Goal: Transaction & Acquisition: Purchase product/service

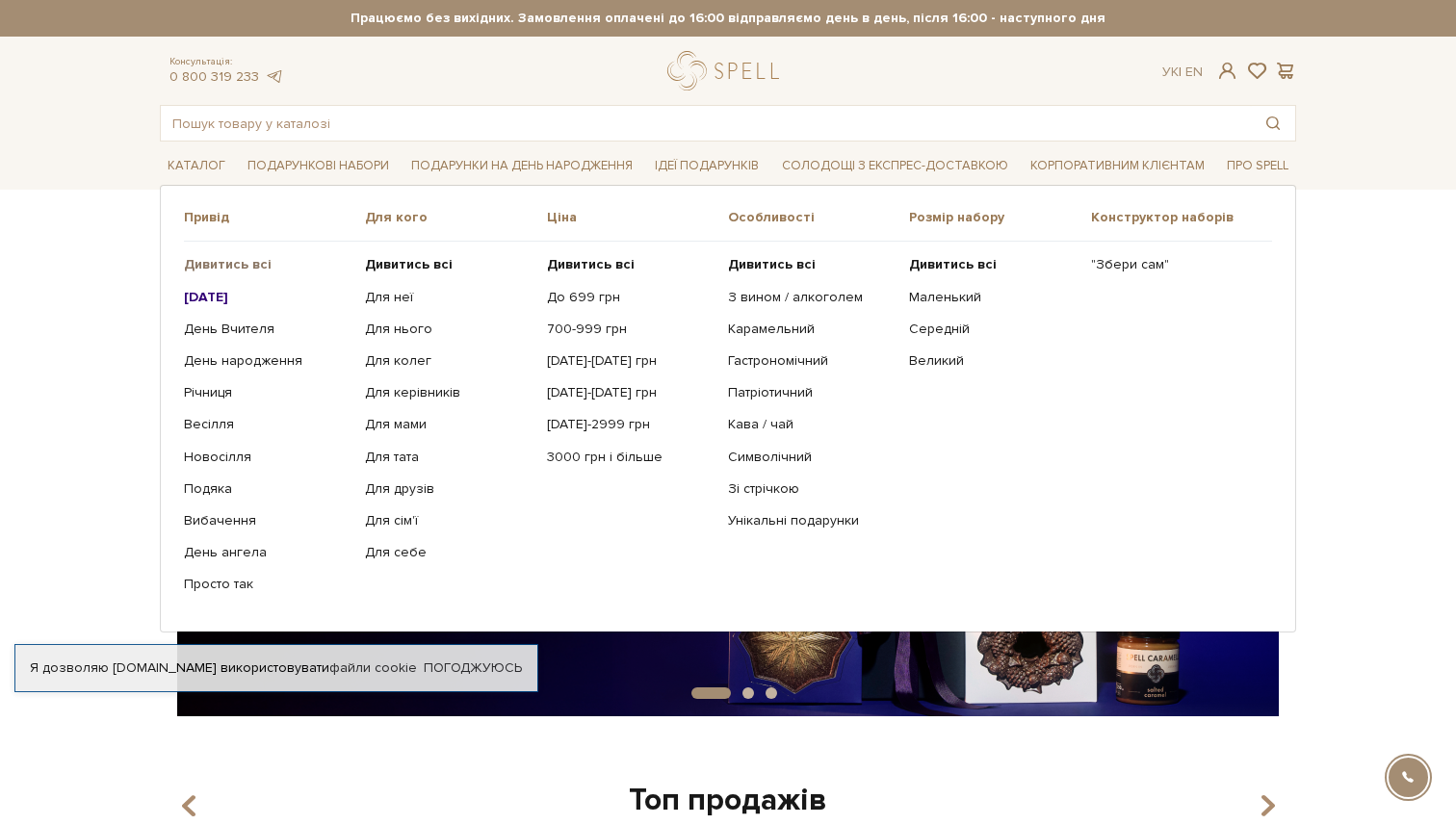
click at [220, 268] on b "Дивитись всі" at bounding box center [227, 264] width 88 height 17
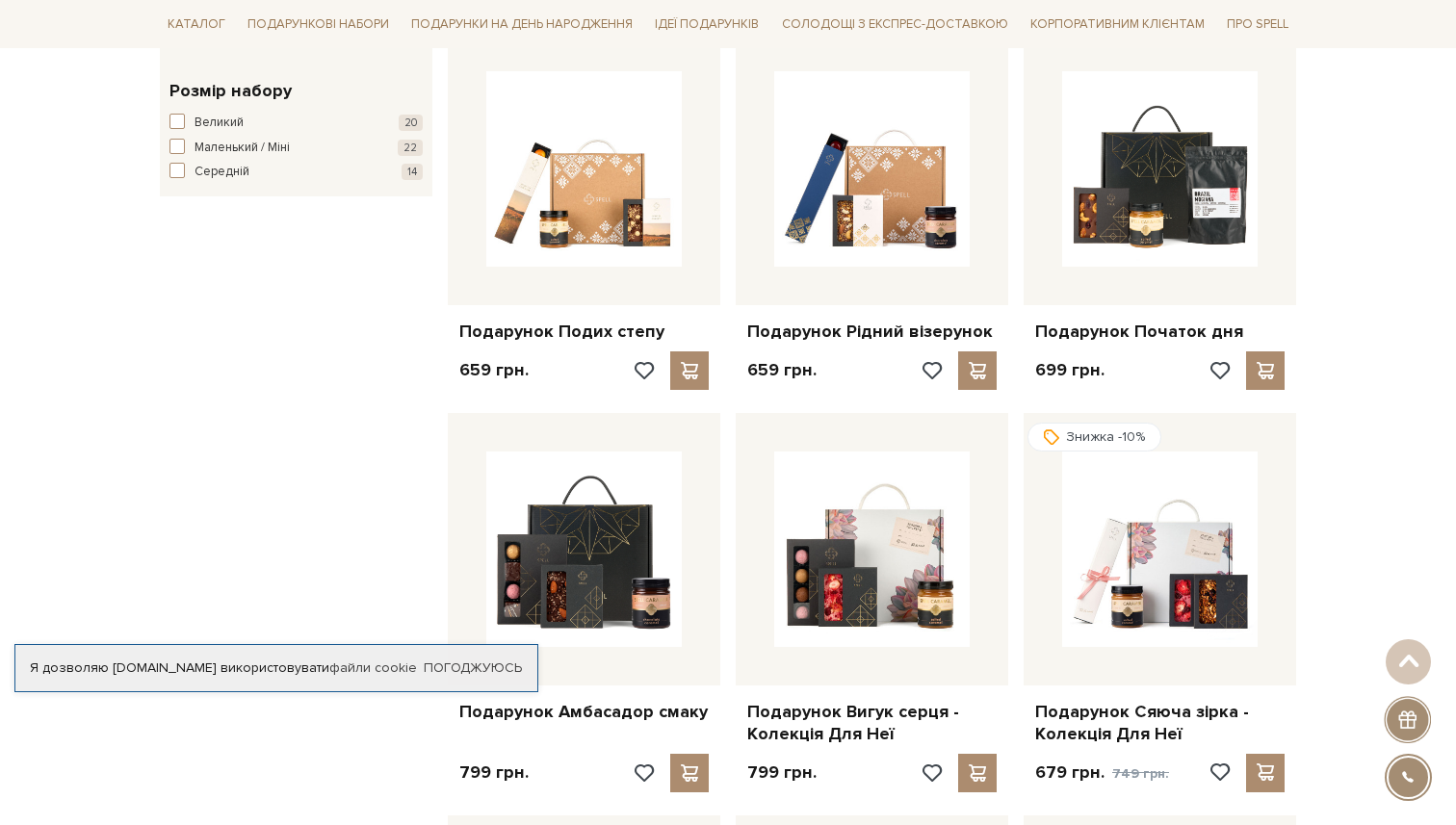
scroll to position [1154, 0]
click at [225, 139] on span "Маленький / Міні" at bounding box center [242, 147] width 95 height 20
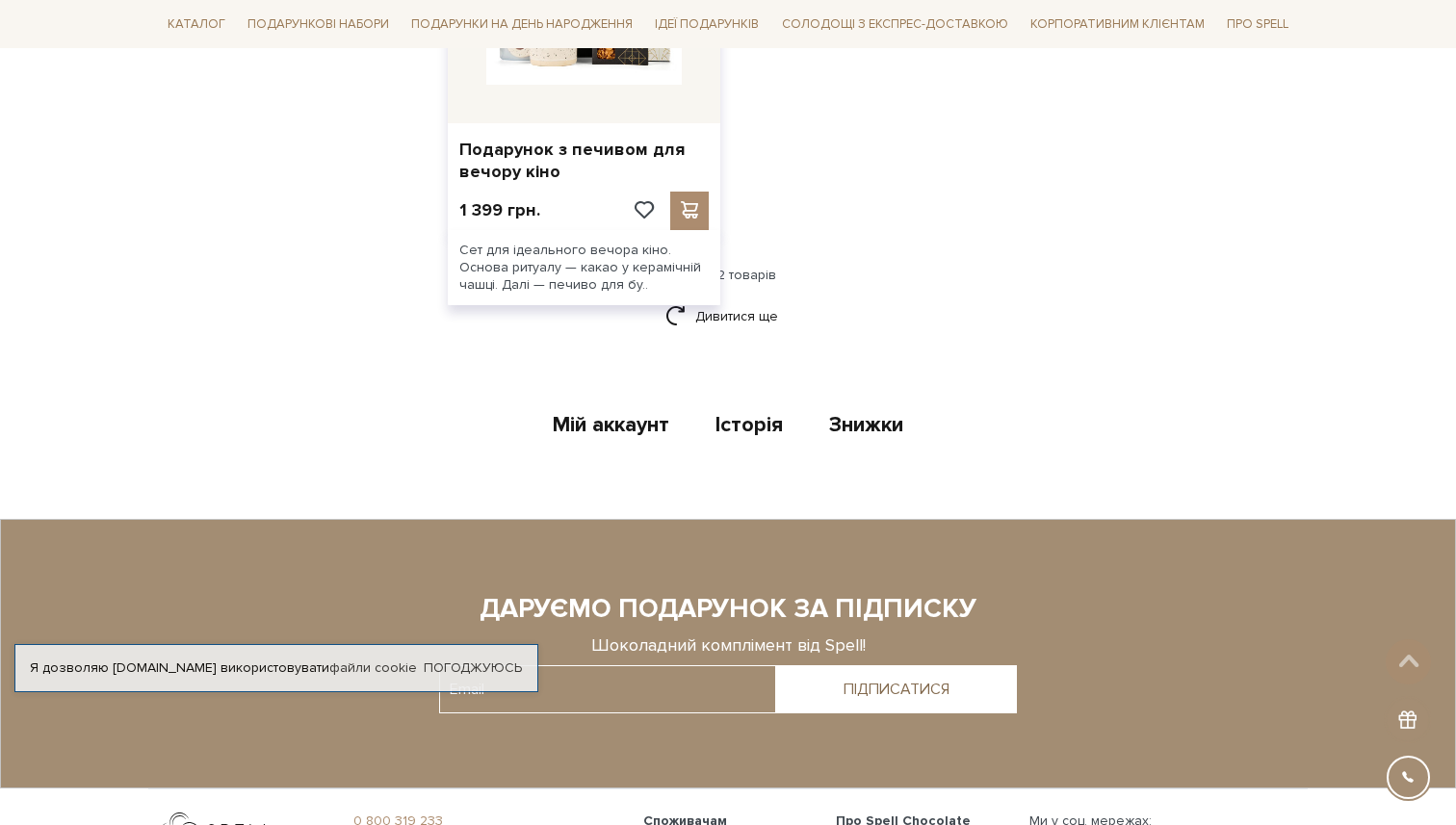
scroll to position [2335, 0]
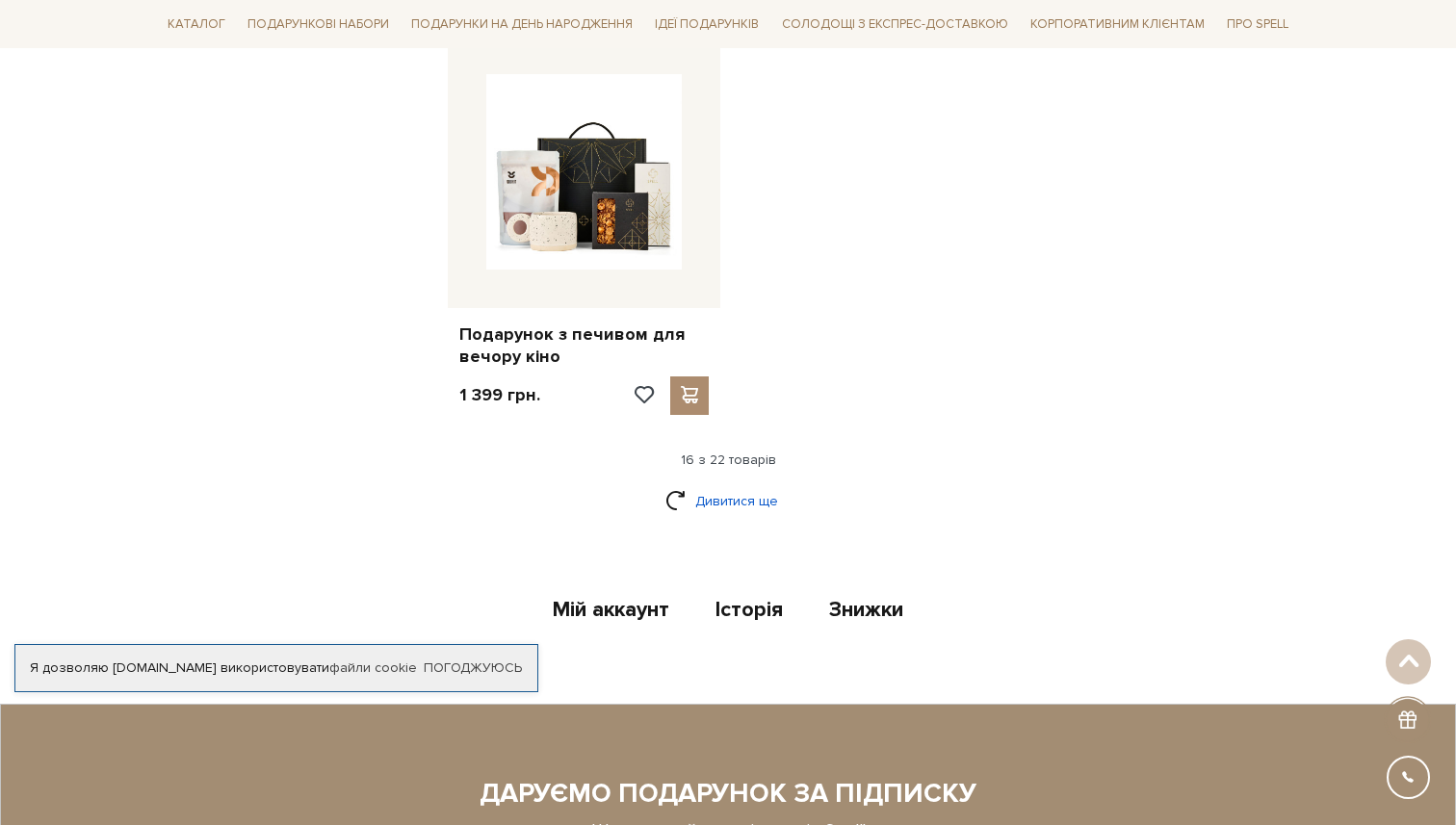
click at [739, 484] on link "Дивитися ще" at bounding box center [727, 501] width 125 height 33
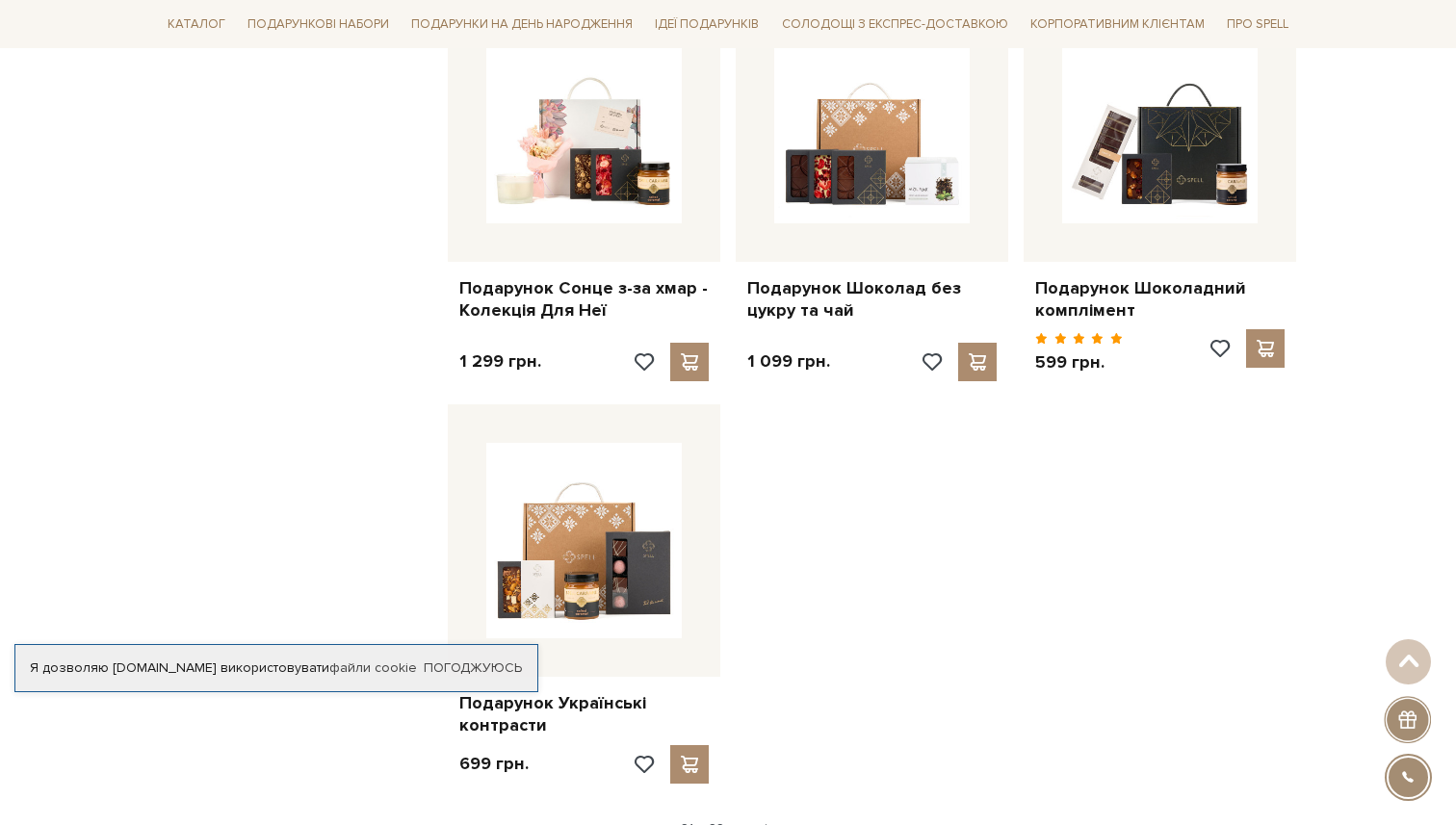
scroll to position [2793, 0]
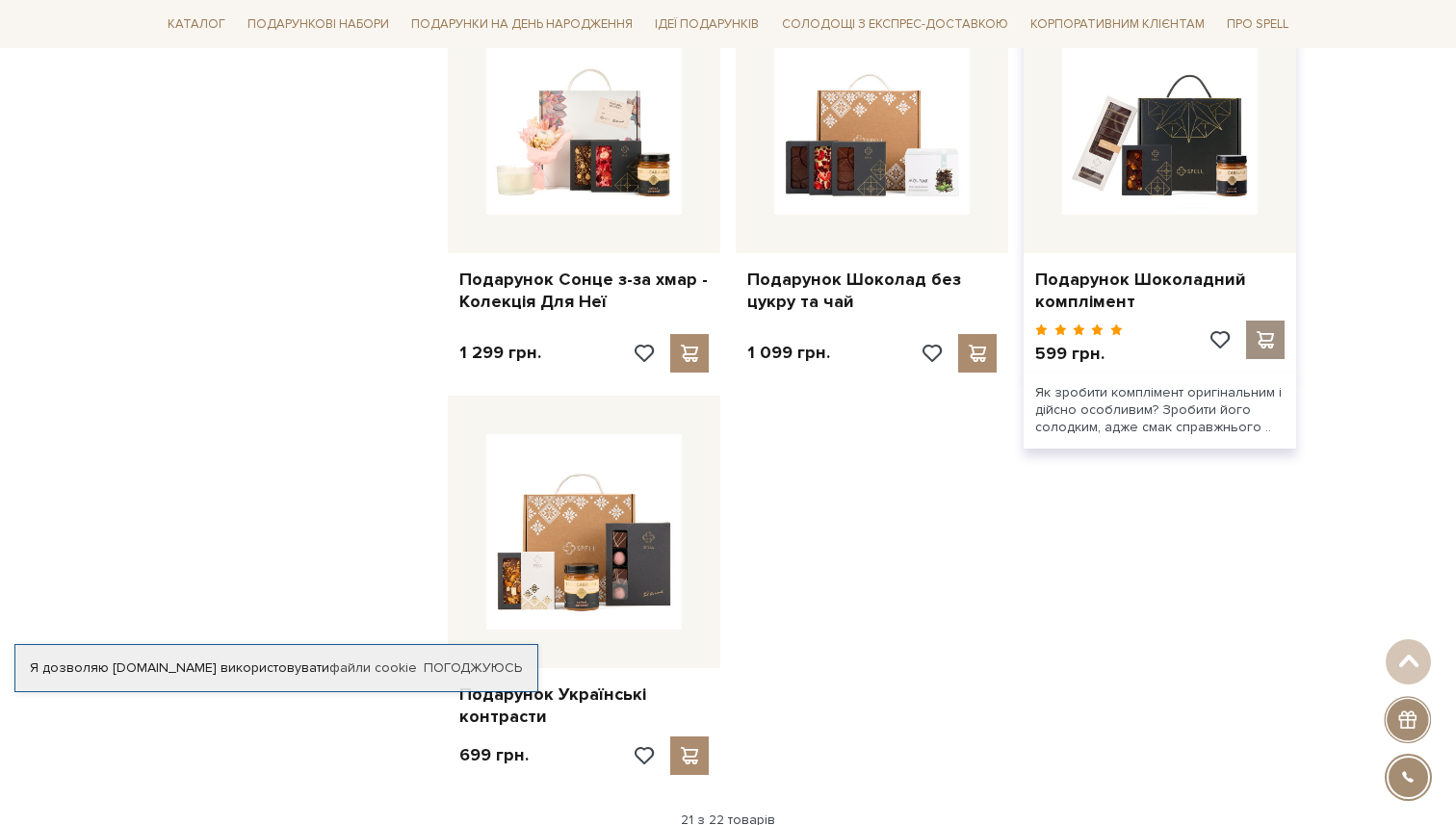
click at [1258, 331] on span at bounding box center [1264, 340] width 24 height 18
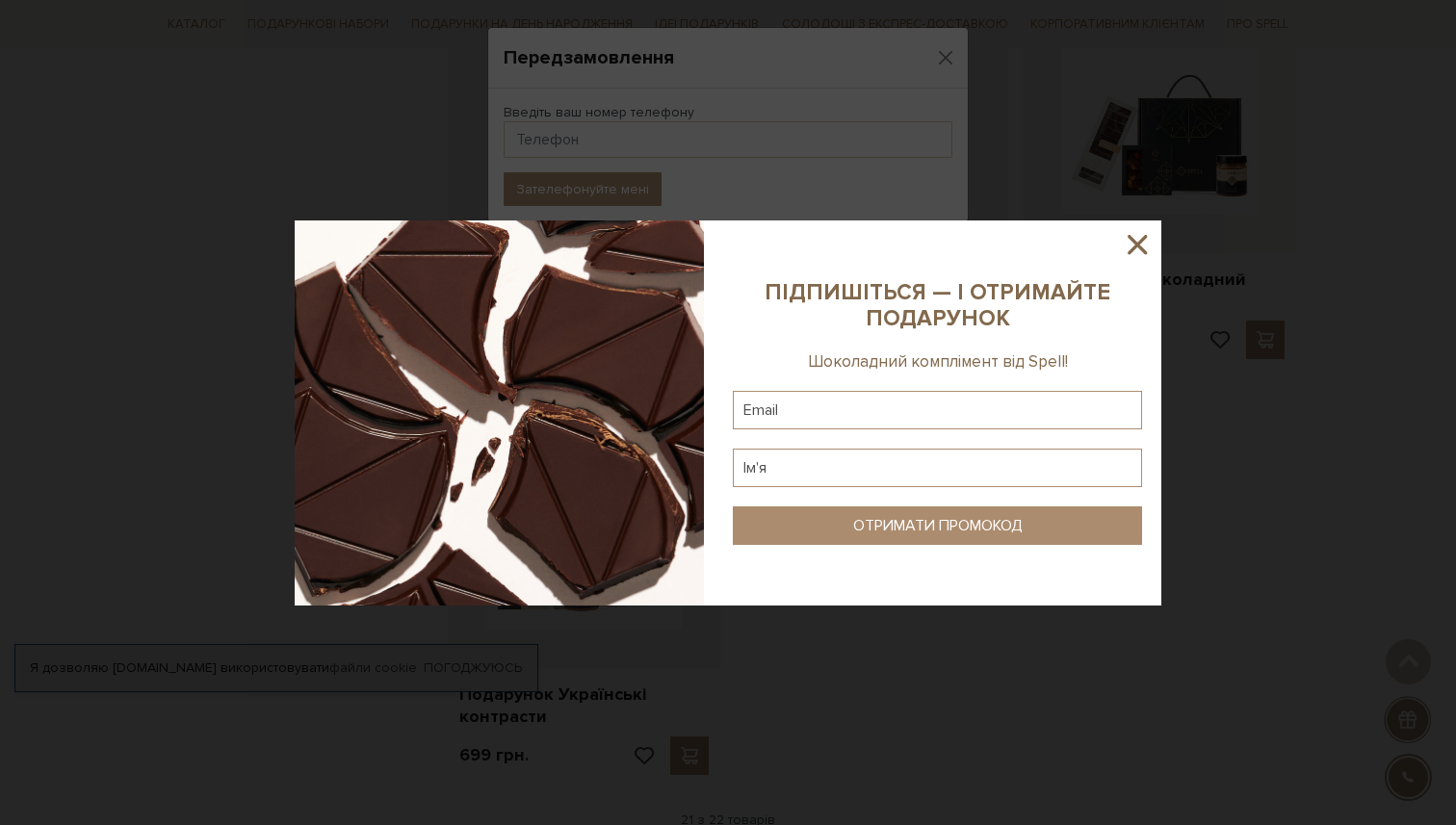
click at [1135, 244] on icon at bounding box center [1137, 245] width 20 height 20
